Goal: Task Accomplishment & Management: Use online tool/utility

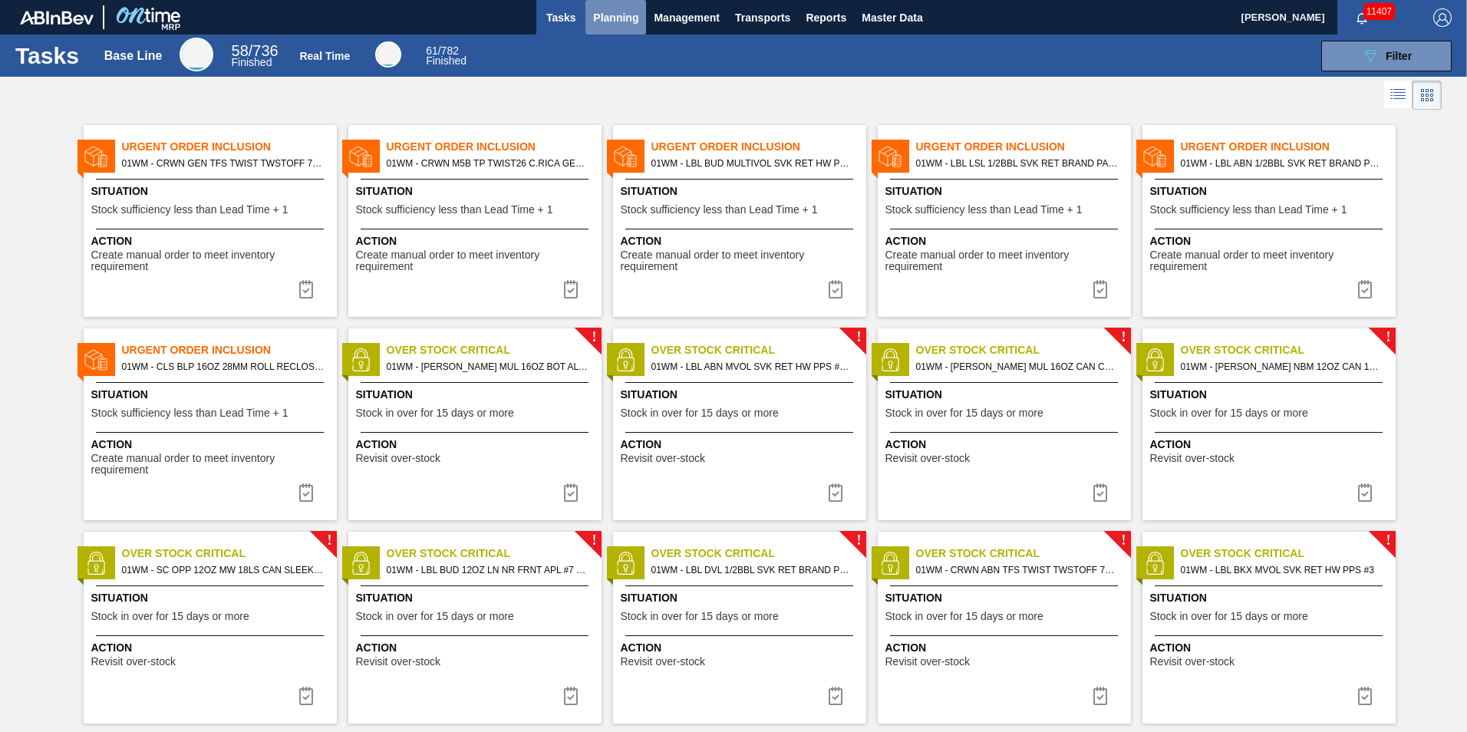
click at [625, 22] on span "Planning" at bounding box center [615, 17] width 45 height 18
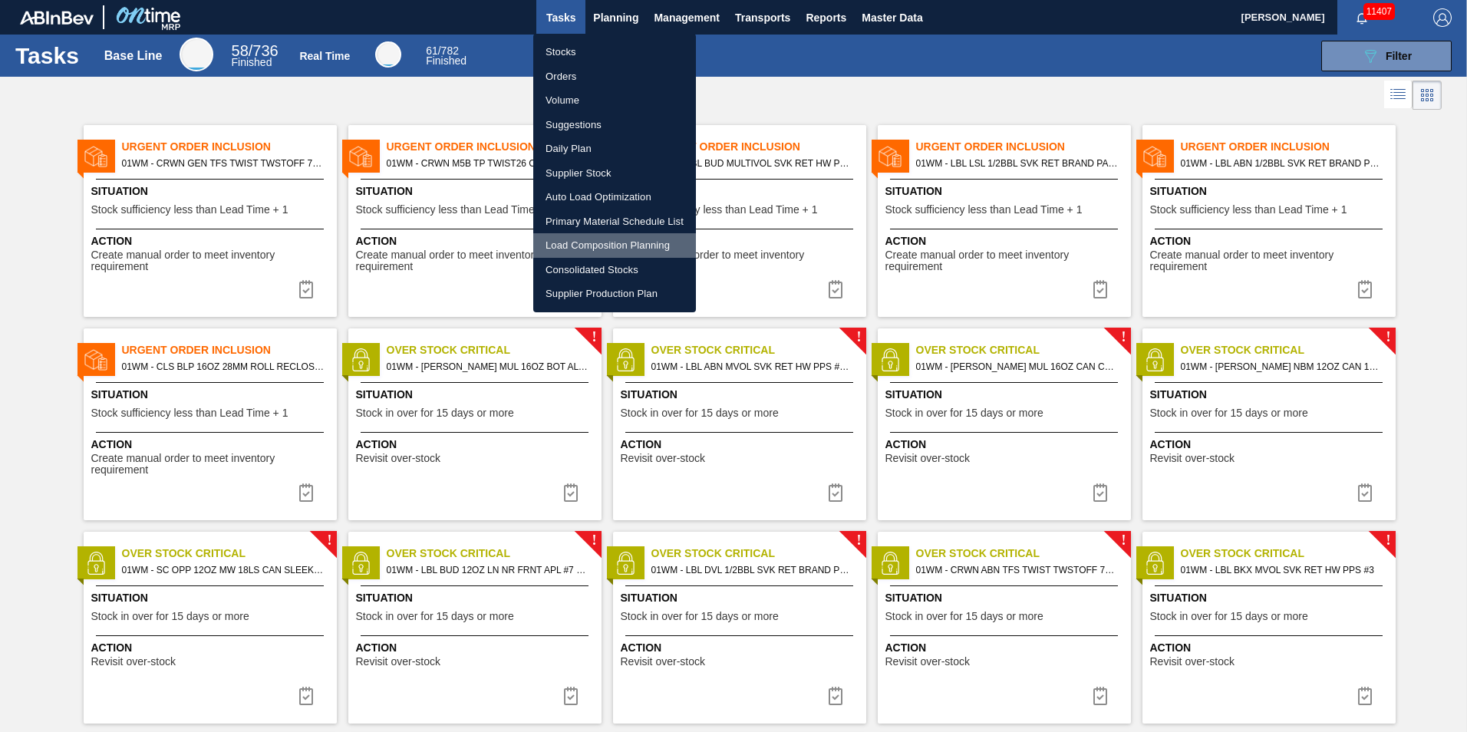
click at [618, 245] on li "Load Composition Planning" at bounding box center [614, 245] width 163 height 25
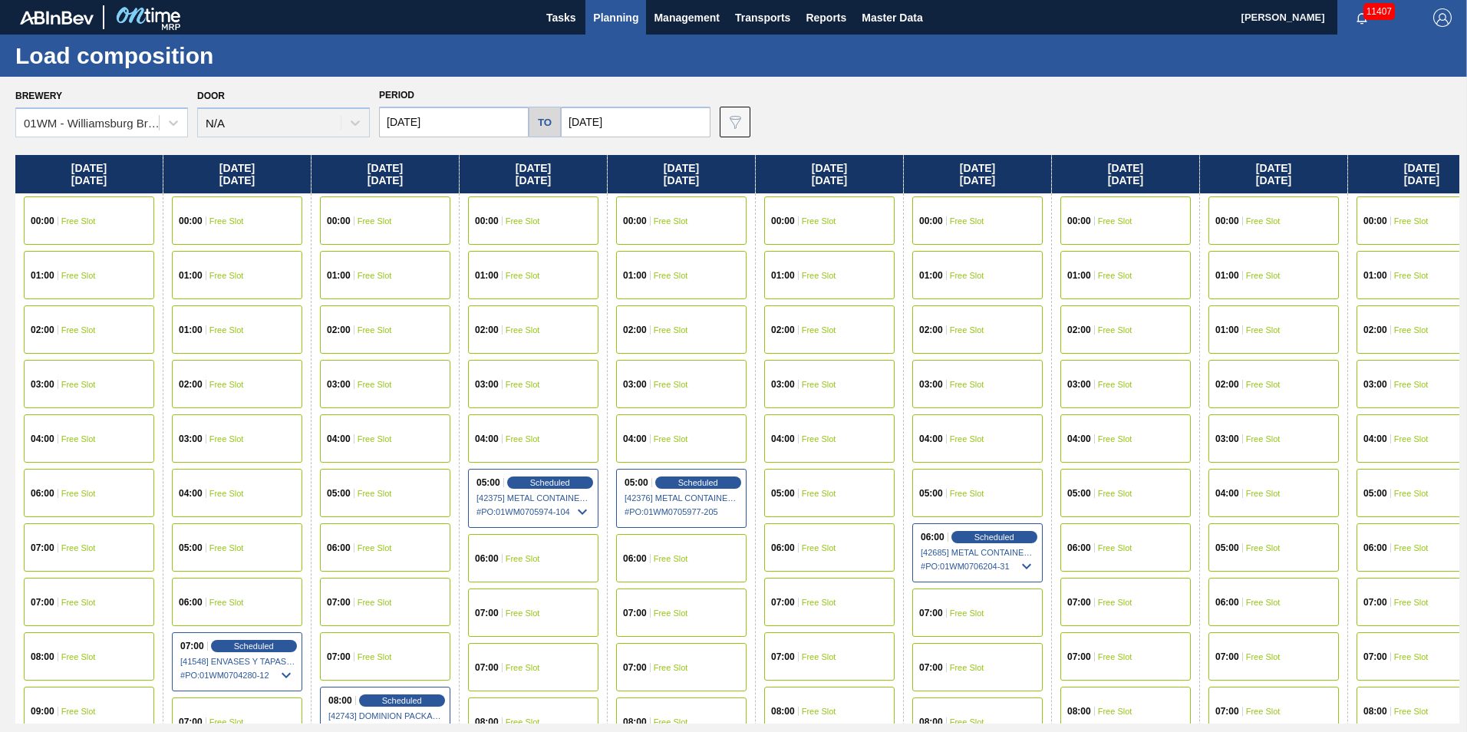
click at [1281, 384] on div "02:00 Free Slot" at bounding box center [1273, 384] width 130 height 48
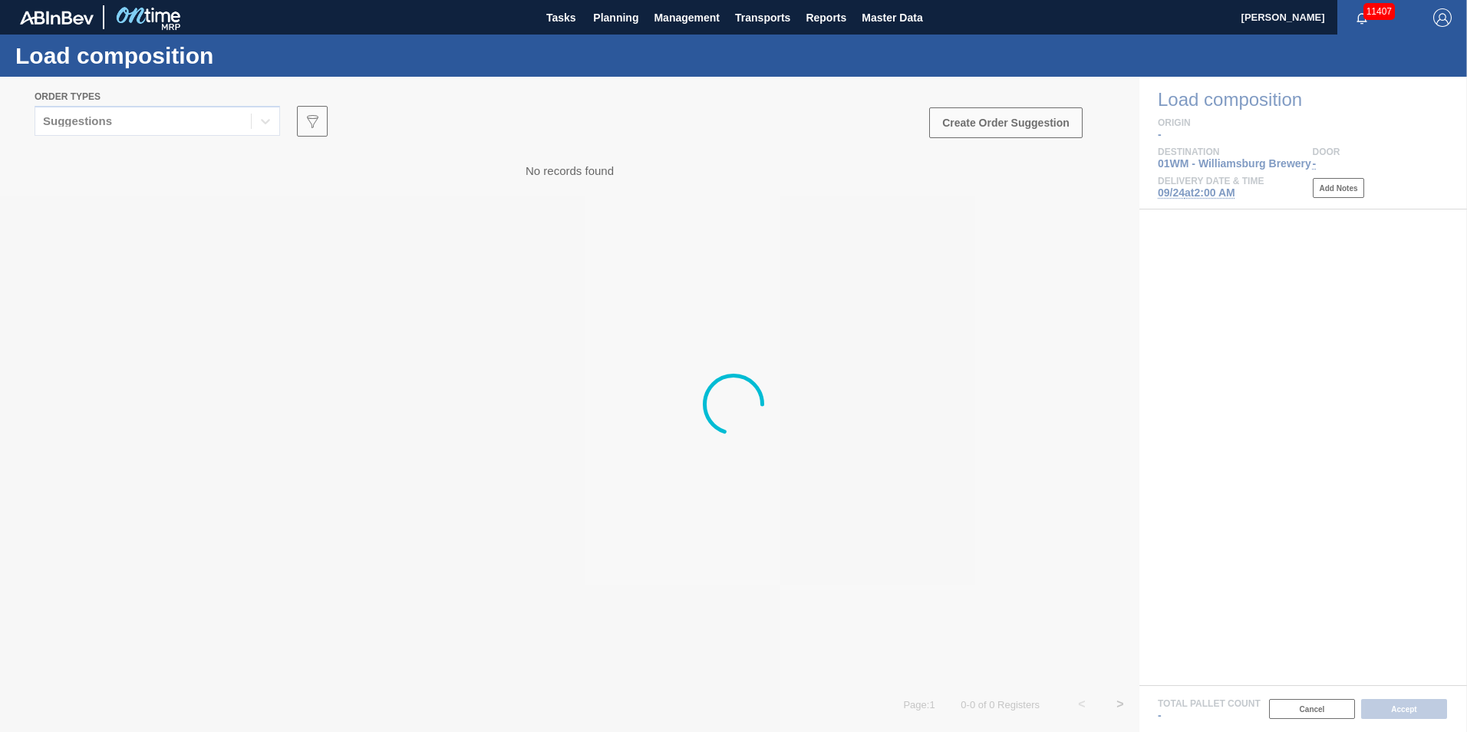
click at [230, 114] on div at bounding box center [733, 404] width 1467 height 655
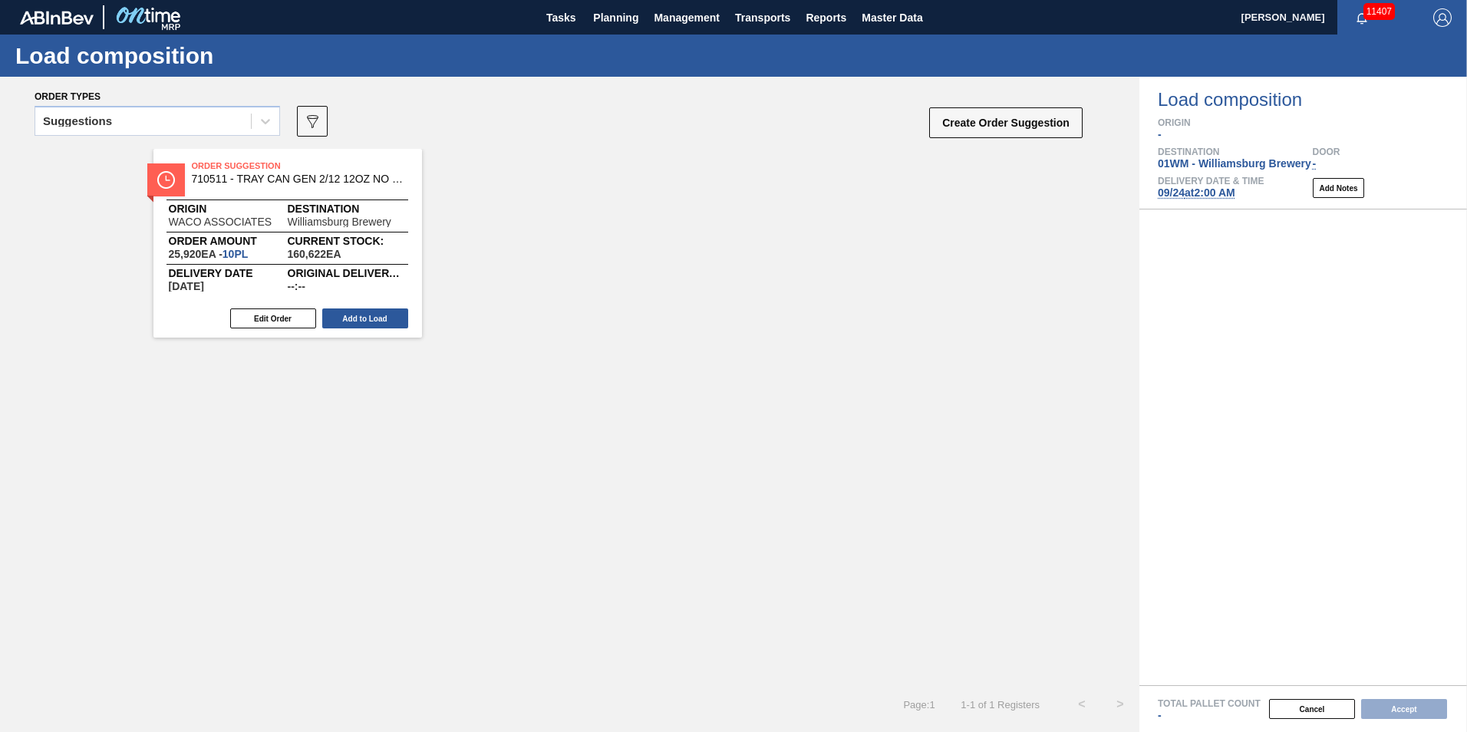
click at [225, 118] on div "Suggestions" at bounding box center [143, 121] width 216 height 22
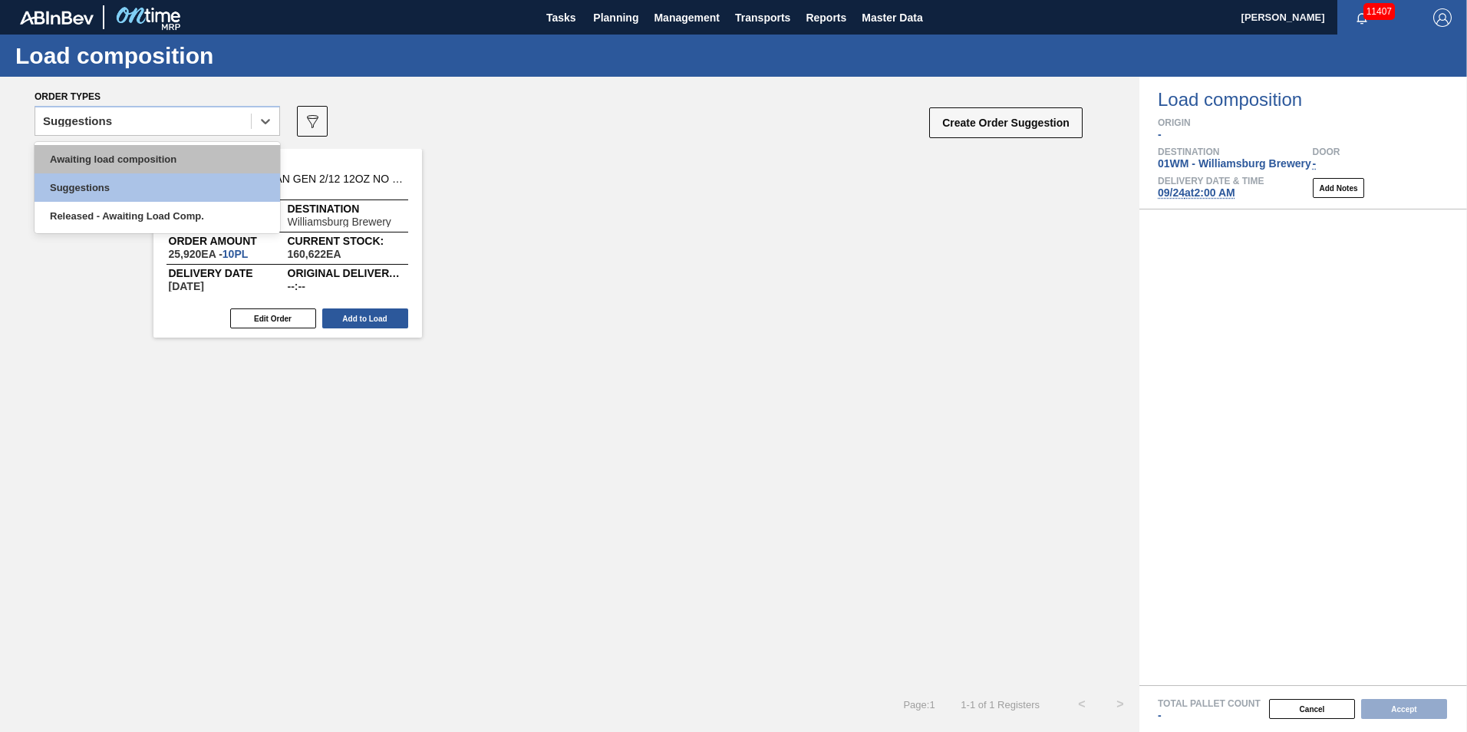
click at [226, 164] on div "Awaiting load composition" at bounding box center [157, 159] width 245 height 28
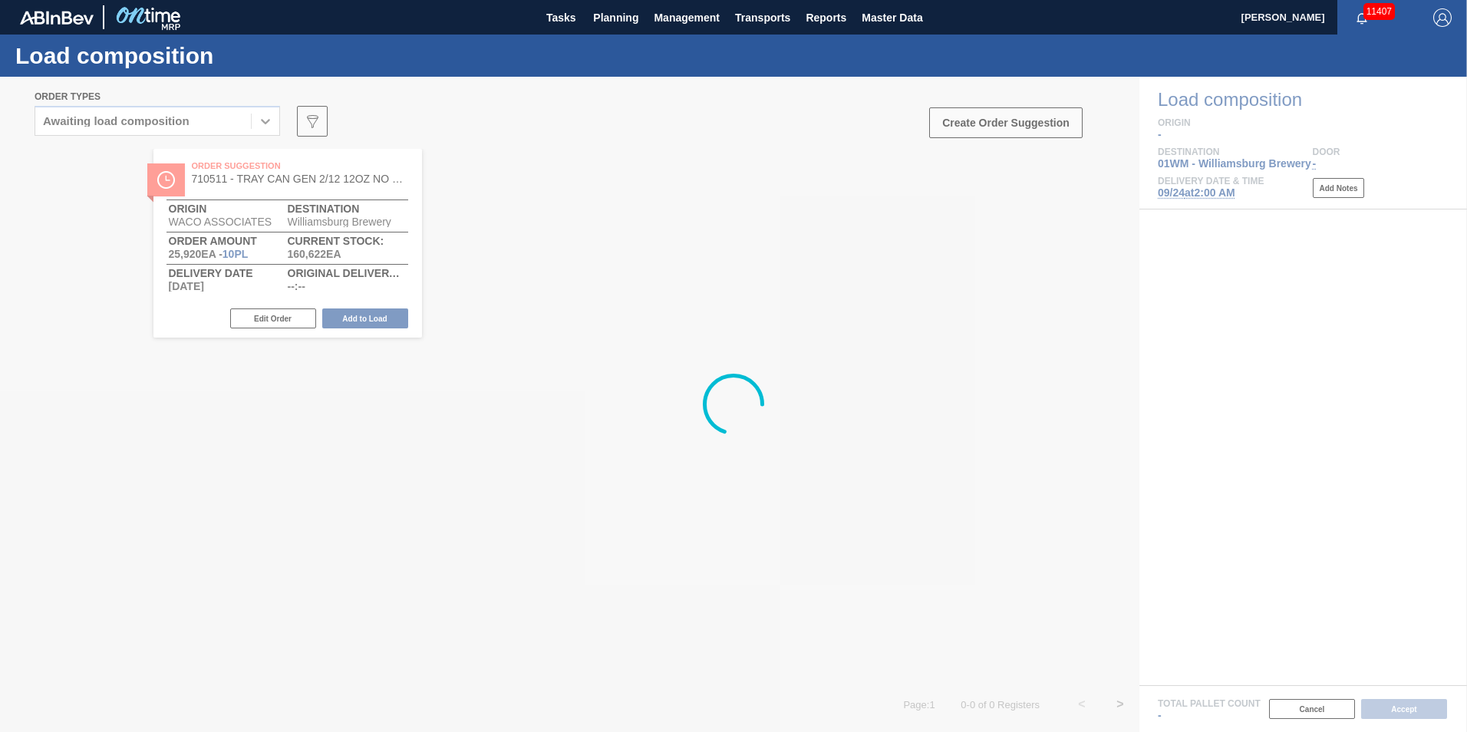
click at [615, 163] on div at bounding box center [733, 404] width 1467 height 655
